Goal: Register for event/course

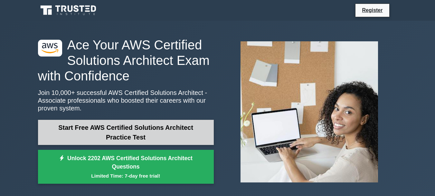
click at [123, 125] on link "Start Free AWS Certified Solutions Architect Practice Test" at bounding box center [126, 131] width 176 height 25
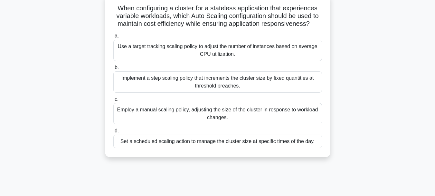
scroll to position [44, 0]
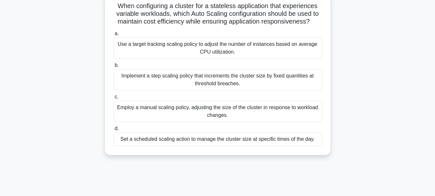
click at [258, 80] on div "Implement a step scaling policy that increments the cluster size by fixed quant…" at bounding box center [217, 79] width 209 height 21
click at [113, 67] on input "b. Implement a step scaling policy that increments the cluster size by fixed qu…" at bounding box center [113, 65] width 0 height 4
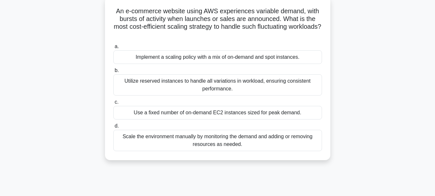
scroll to position [42, 0]
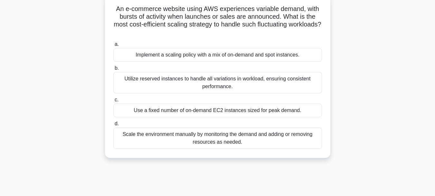
click at [281, 50] on div "Implement a scaling policy with a mix of on-demand and spot instances." at bounding box center [217, 55] width 209 height 14
click at [113, 46] on input "a. Implement a scaling policy with a mix of on-demand and spot instances." at bounding box center [113, 44] width 0 height 4
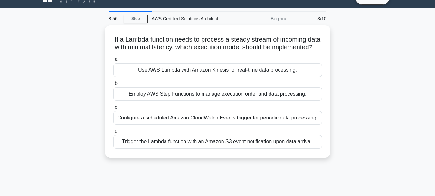
scroll to position [0, 0]
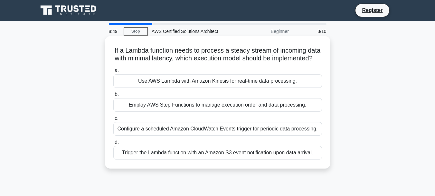
click at [273, 85] on div "Use AWS Lambda with Amazon Kinesis for real-time data processing." at bounding box center [217, 81] width 209 height 14
click at [113, 72] on input "a. Use AWS Lambda with Amazon Kinesis for real-time data processing." at bounding box center [113, 70] width 0 height 4
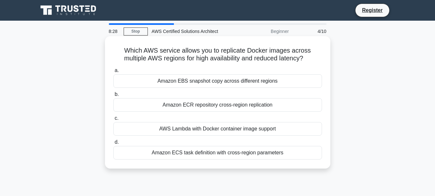
click at [253, 131] on div "AWS Lambda with Docker container image support" at bounding box center [217, 129] width 209 height 14
click at [113, 120] on input "c. AWS Lambda with Docker container image support" at bounding box center [113, 118] width 0 height 4
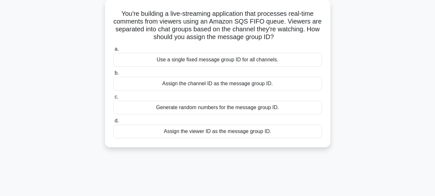
scroll to position [41, 0]
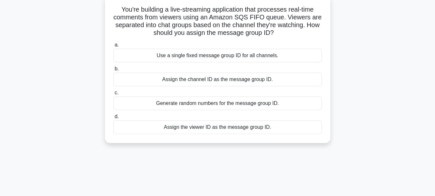
click at [219, 127] on div "Assign the viewer ID as the message group ID." at bounding box center [217, 127] width 209 height 14
click at [113, 119] on input "d. Assign the viewer ID as the message group ID." at bounding box center [113, 116] width 0 height 4
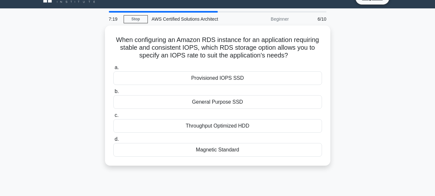
scroll to position [0, 0]
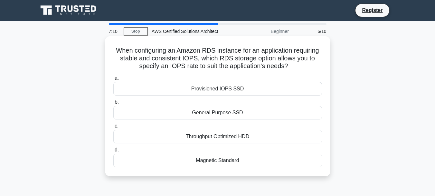
click at [220, 89] on div "Provisioned IOPS SSD" at bounding box center [217, 89] width 209 height 14
click at [113, 80] on input "a. Provisioned IOPS SSD" at bounding box center [113, 78] width 0 height 4
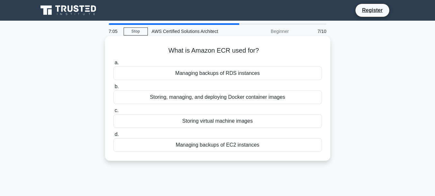
click at [224, 97] on div "Storing, managing, and deploying Docker container images" at bounding box center [217, 97] width 209 height 14
click at [113, 89] on input "b. Storing, managing, and deploying Docker container images" at bounding box center [113, 86] width 0 height 4
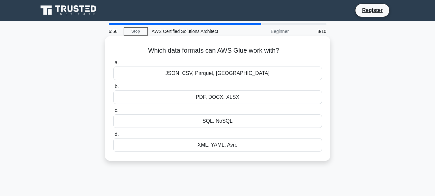
click at [222, 76] on div "JSON, CSV, Parquet, ORC" at bounding box center [217, 73] width 209 height 14
click at [113, 65] on input "a. JSON, CSV, Parquet, ORC" at bounding box center [113, 63] width 0 height 4
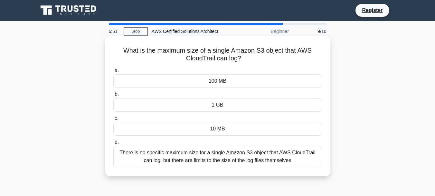
click at [221, 79] on div "100 MB" at bounding box center [217, 81] width 209 height 14
click at [113, 72] on input "a. 100 MB" at bounding box center [113, 70] width 0 height 4
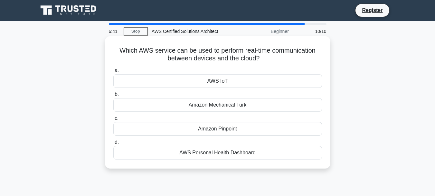
click at [247, 155] on div "AWS Personal Health Dashboard" at bounding box center [217, 153] width 209 height 14
click at [113, 144] on input "d. AWS Personal Health Dashboard" at bounding box center [113, 142] width 0 height 4
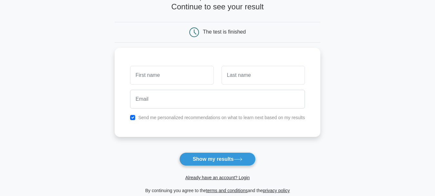
scroll to position [42, 0]
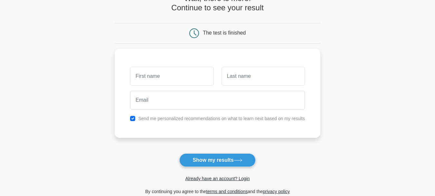
click at [435, 63] on html "Register and the" at bounding box center [217, 120] width 435 height 324
type input "Ramya"
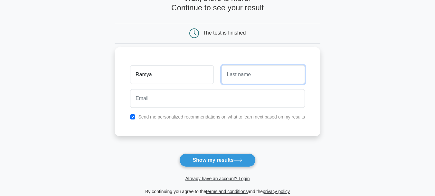
click at [264, 78] on input "text" at bounding box center [263, 74] width 83 height 19
type input "Ajamari"
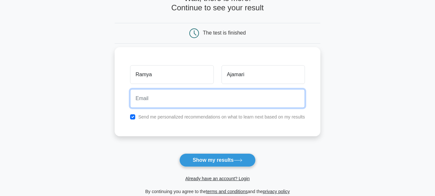
click at [221, 105] on input "email" at bounding box center [217, 98] width 175 height 19
type input "[EMAIL_ADDRESS][DOMAIN_NAME]"
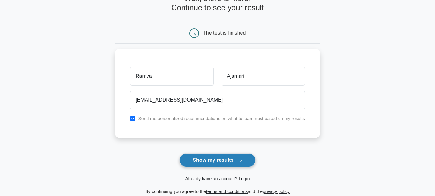
click at [220, 156] on button "Show my results" at bounding box center [217, 160] width 76 height 14
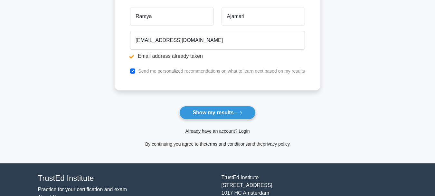
scroll to position [128, 0]
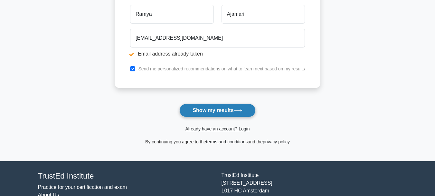
click at [225, 114] on button "Show my results" at bounding box center [217, 110] width 76 height 14
